Goal: Transaction & Acquisition: Purchase product/service

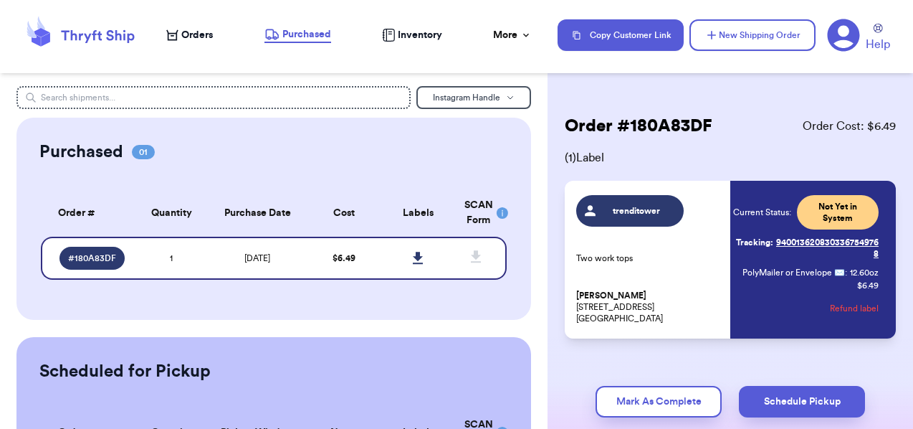
scroll to position [7, 0]
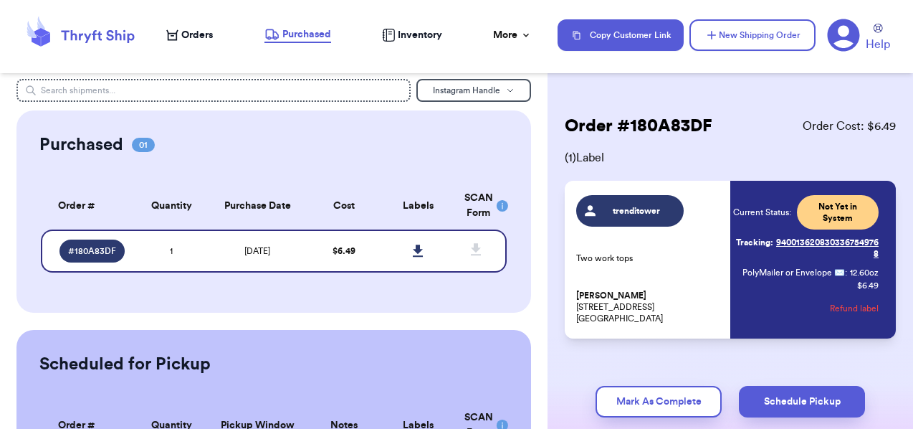
click at [189, 37] on span "Orders" at bounding box center [197, 35] width 32 height 14
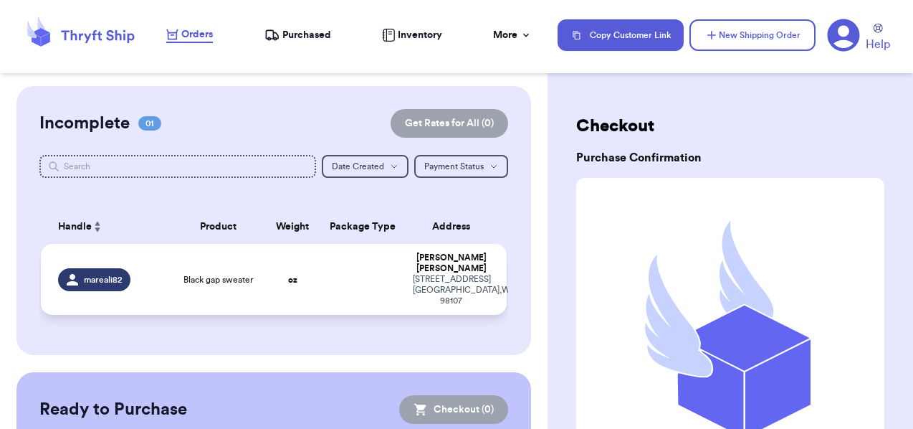
click at [343, 273] on td at bounding box center [362, 279] width 84 height 71
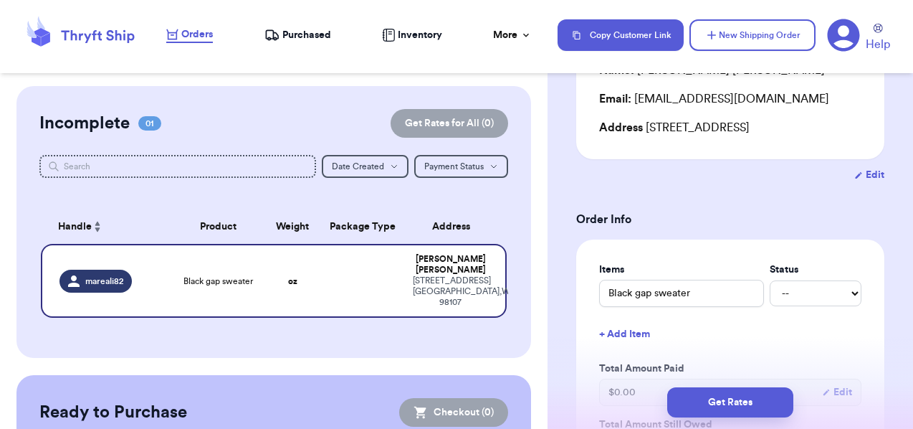
scroll to position [193, 0]
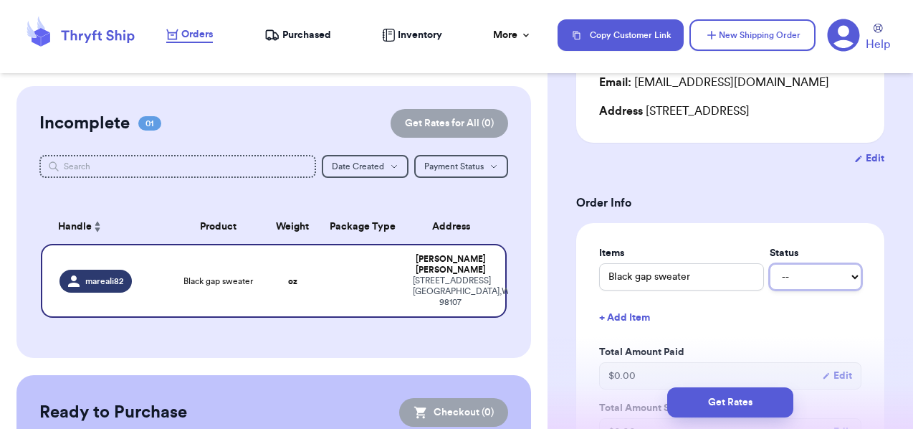
click at [804, 290] on select "-- Paid Owes" at bounding box center [816, 277] width 92 height 26
select select "paid"
click at [770, 280] on select "-- Paid Owes" at bounding box center [816, 277] width 92 height 26
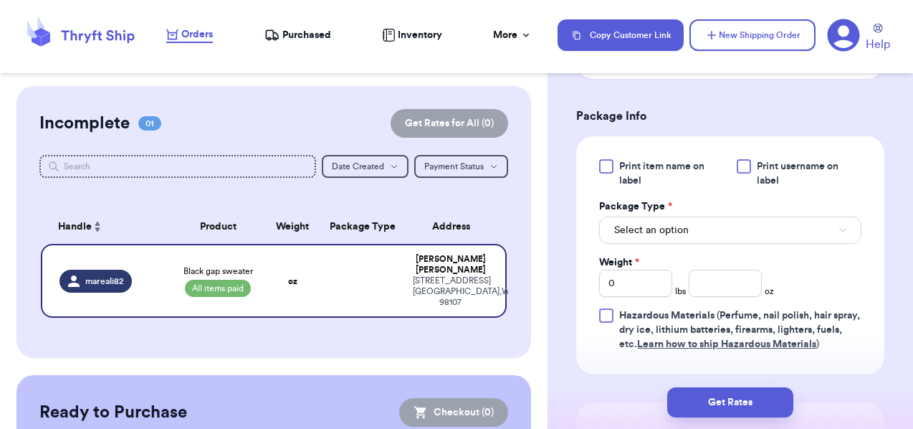
scroll to position [584, 0]
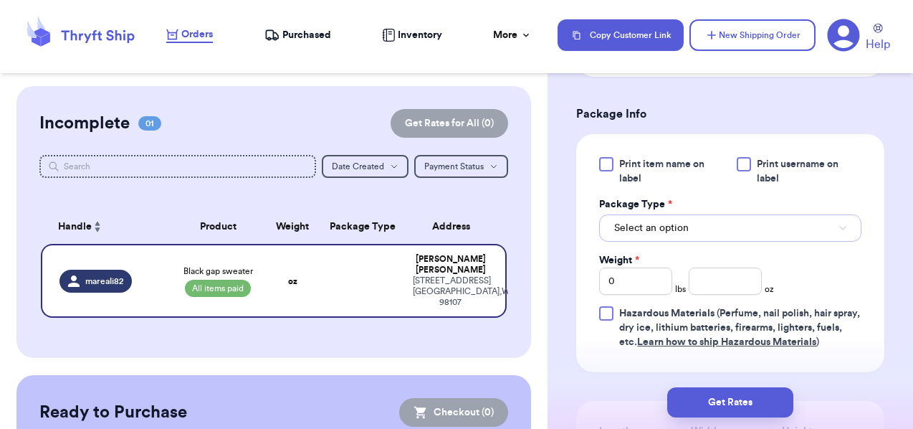
click at [786, 242] on button "Select an option" at bounding box center [730, 227] width 262 height 27
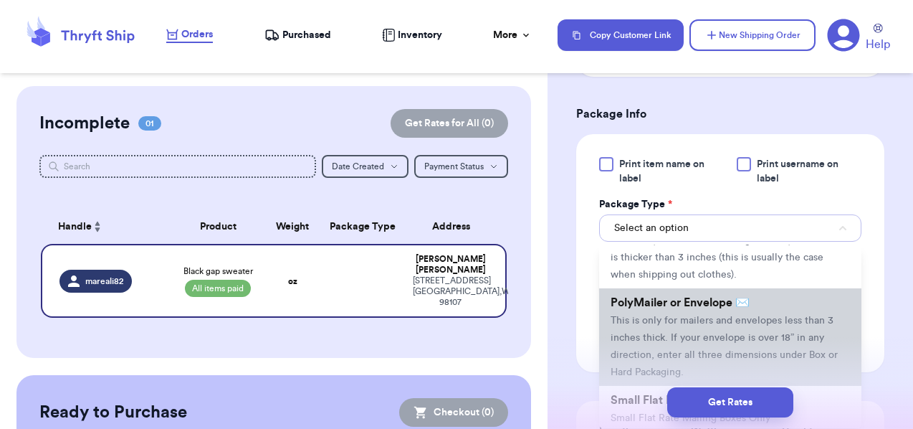
scroll to position [68, 0]
click at [731, 336] on span "This is only for mailers and envelopes less than 3 inches thick. If your envelo…" at bounding box center [724, 344] width 227 height 62
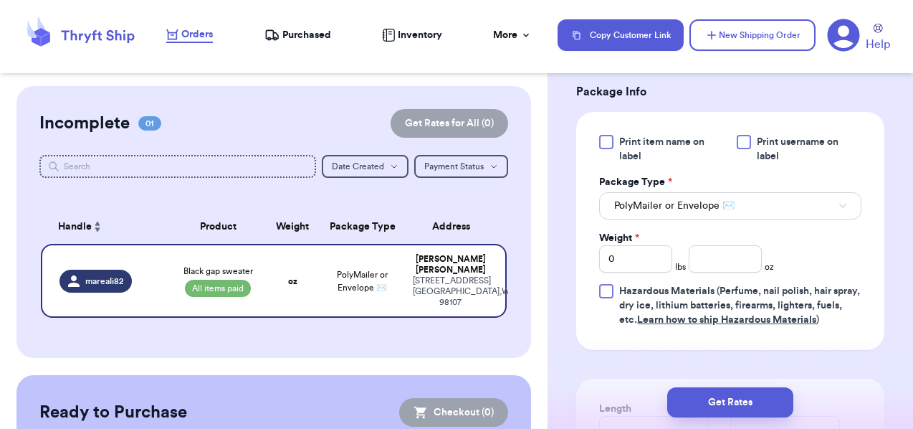
scroll to position [612, 0]
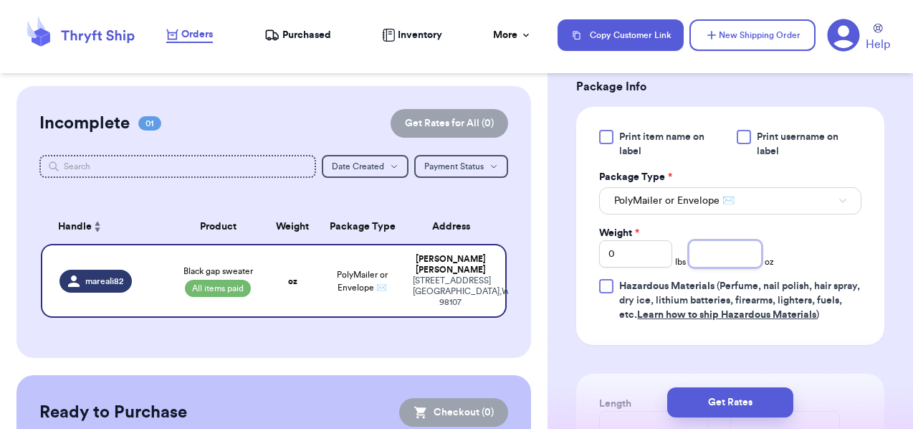
click at [712, 267] on input "number" at bounding box center [725, 253] width 73 height 27
type input "5.9"
click at [824, 263] on div "Print item name on label Print username on label Package Type * PolyMailer or E…" at bounding box center [730, 226] width 262 height 192
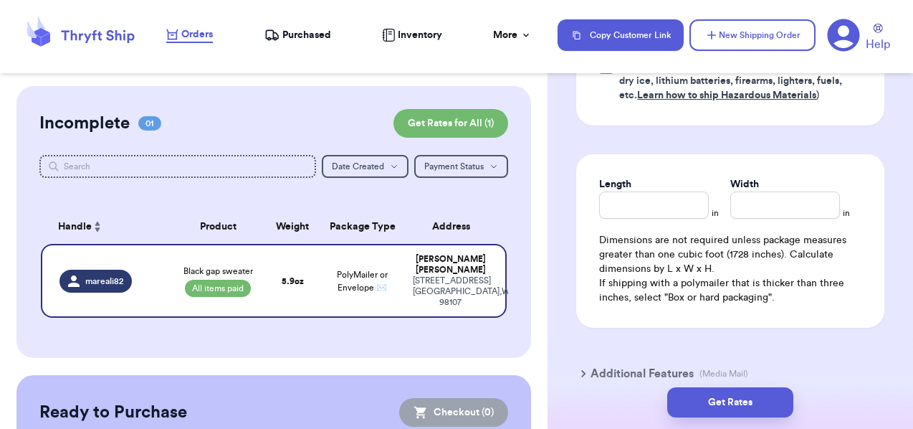
scroll to position [923, 0]
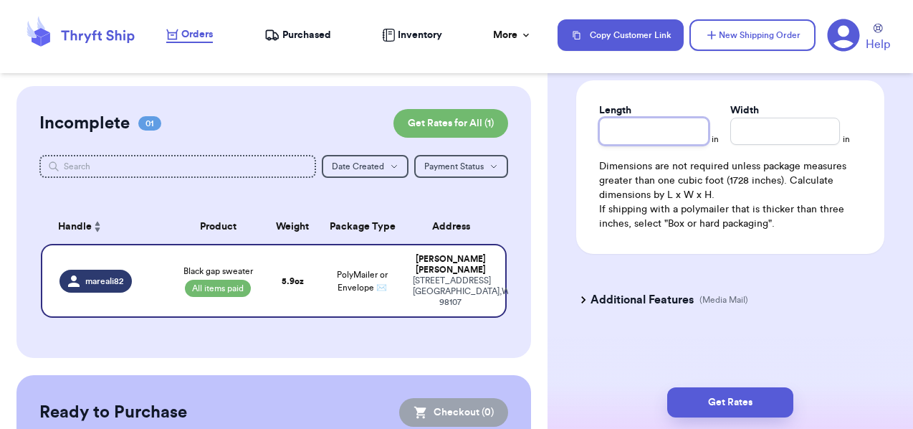
click at [628, 137] on input "Length" at bounding box center [654, 131] width 110 height 27
type input "12"
click at [755, 138] on input "Width *" at bounding box center [786, 131] width 110 height 27
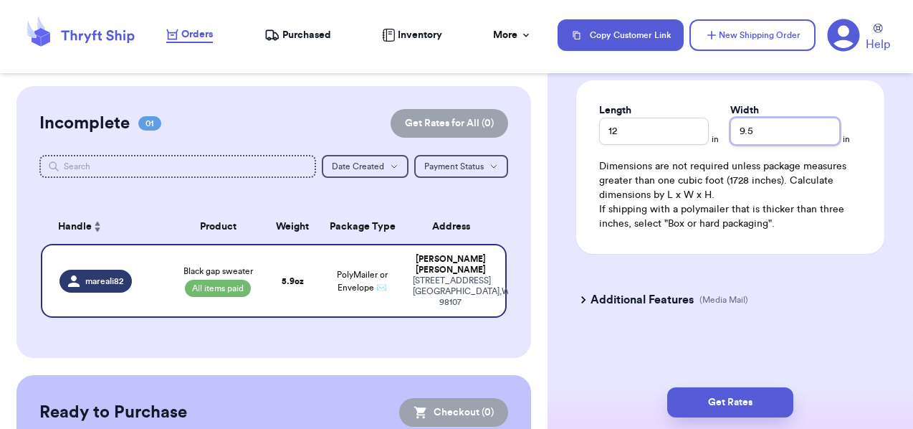
type input "9.5"
click at [881, 217] on div "Length 12 in Width 9.5 in Dimensions are not required unless package measures g…" at bounding box center [730, 166] width 308 height 173
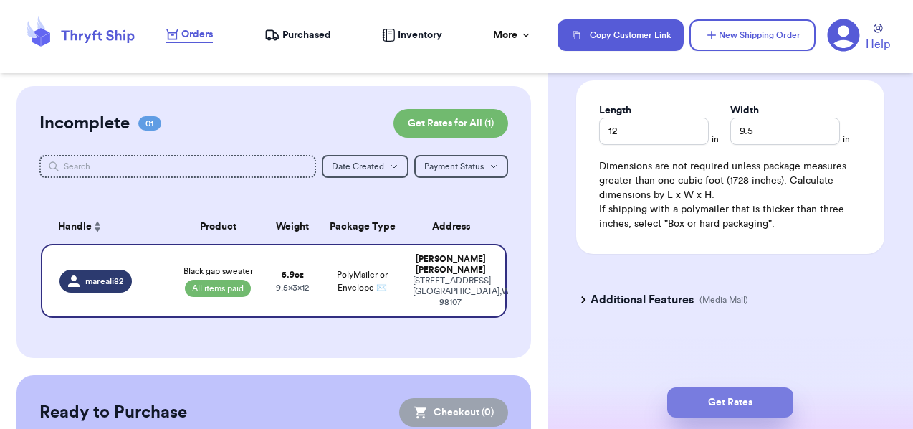
click at [720, 400] on button "Get Rates" at bounding box center [730, 402] width 126 height 30
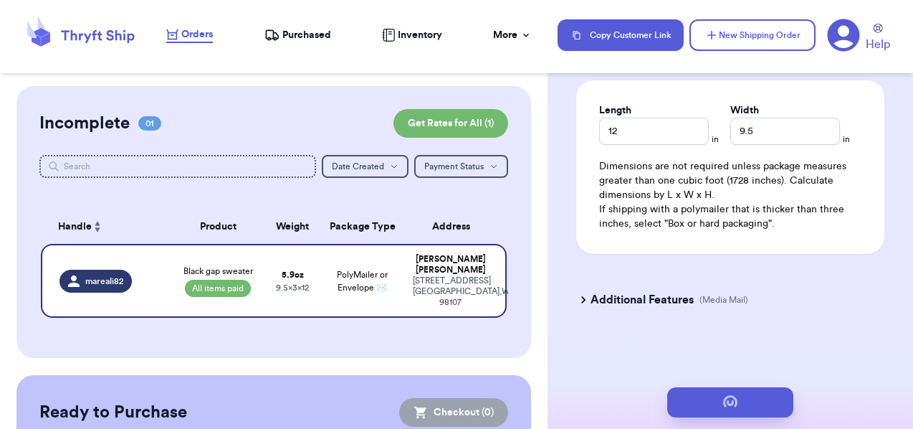
scroll to position [0, 0]
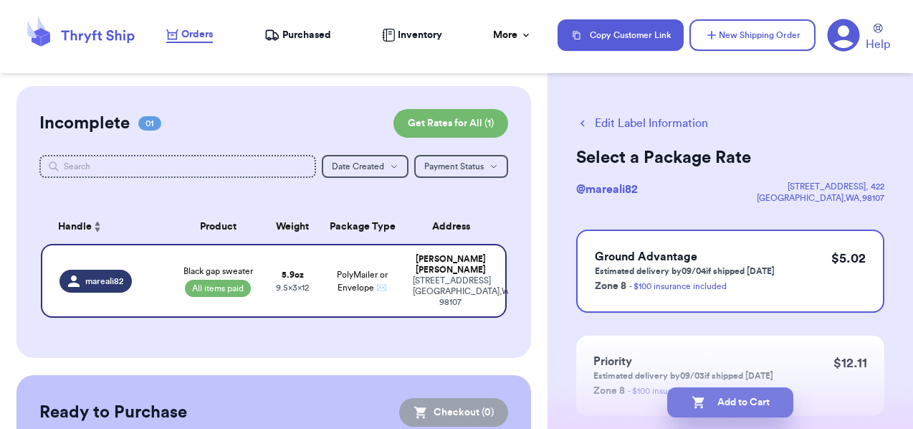
click at [743, 395] on button "Add to Cart" at bounding box center [730, 402] width 126 height 30
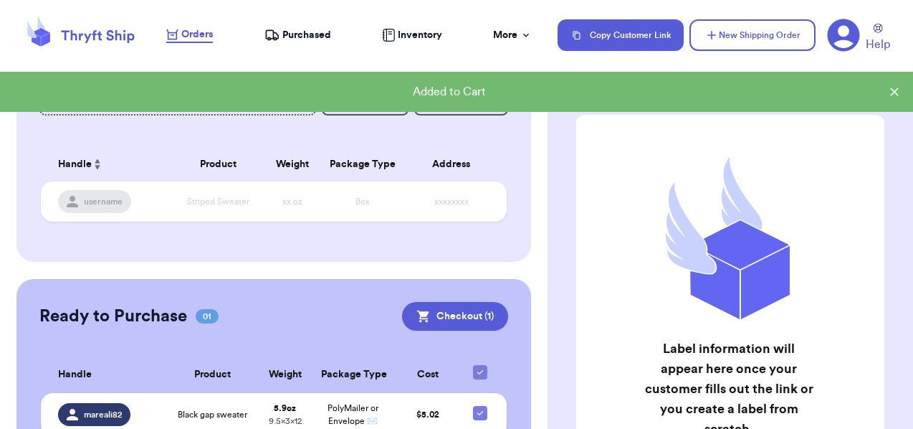
scroll to position [138, 0]
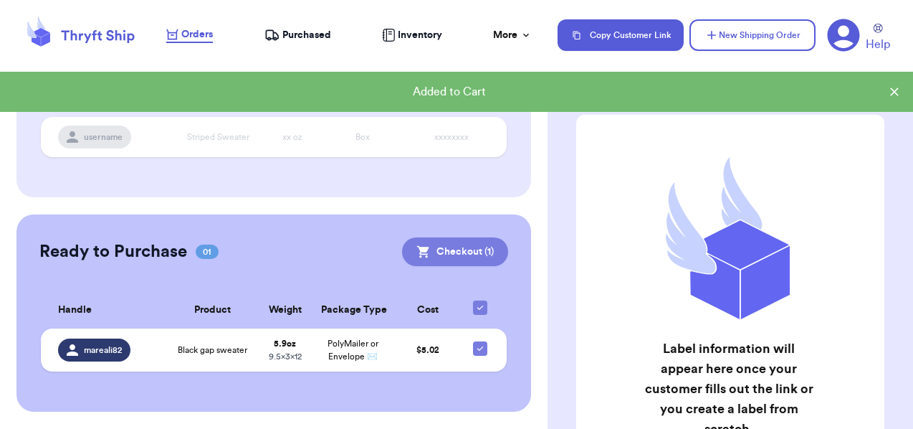
click at [444, 239] on button "Checkout ( 1 )" at bounding box center [455, 251] width 106 height 29
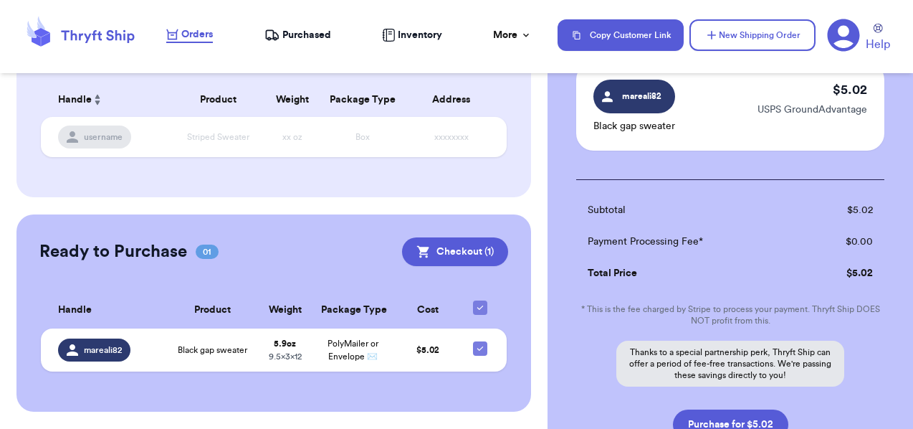
scroll to position [227, 0]
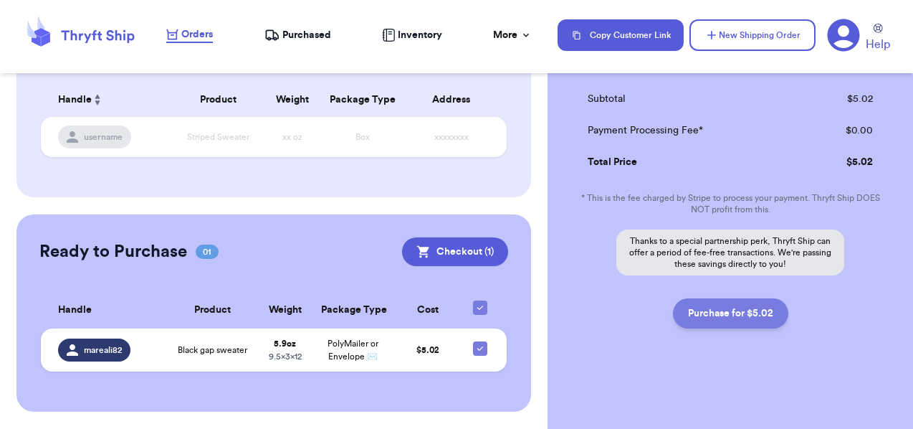
click at [730, 312] on button "Purchase for $5.02" at bounding box center [730, 313] width 115 height 30
checkbox input "true"
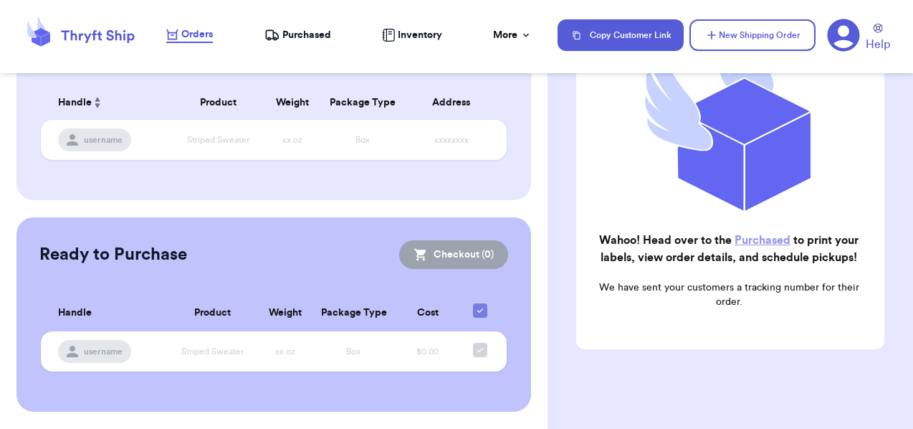
scroll to position [123, 0]
click at [308, 32] on span "Purchased" at bounding box center [306, 35] width 49 height 14
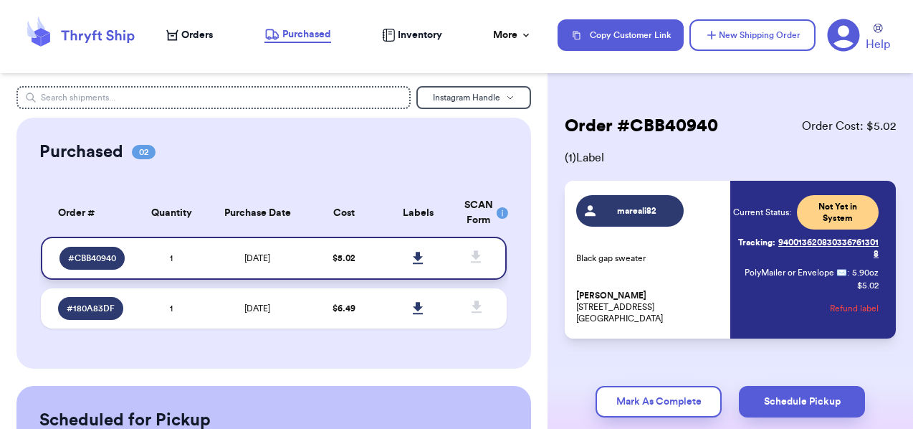
click at [417, 255] on icon at bounding box center [418, 258] width 10 height 12
click at [739, 123] on div "Order # CBB40940 Order Cost: $ 5.02" at bounding box center [730, 126] width 331 height 23
